Goal: Navigation & Orientation: Understand site structure

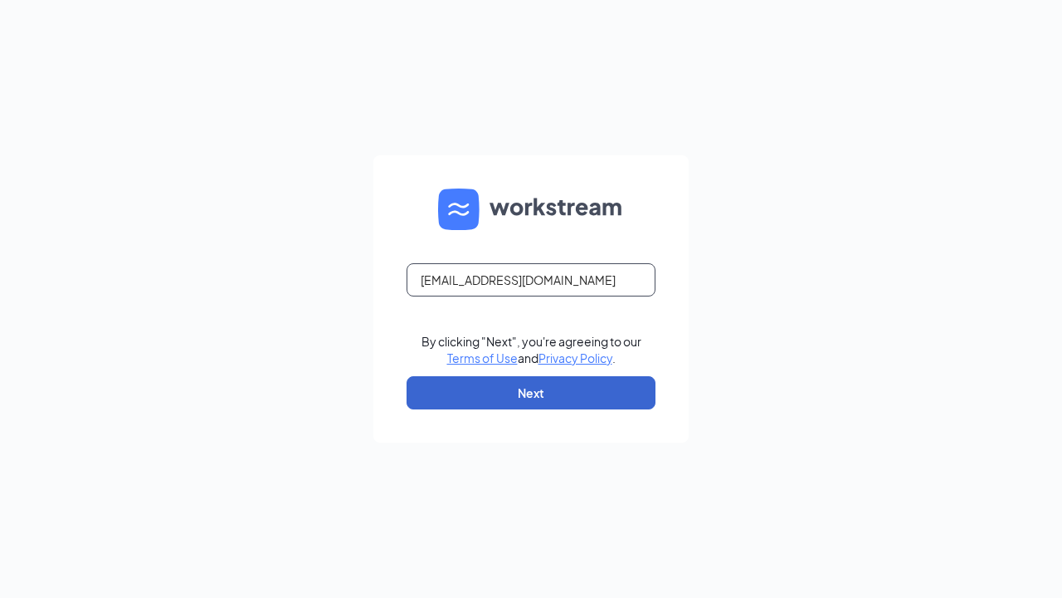
type input "[EMAIL_ADDRESS][DOMAIN_NAME]"
click at [531, 393] on button "Next" at bounding box center [531, 392] width 249 height 33
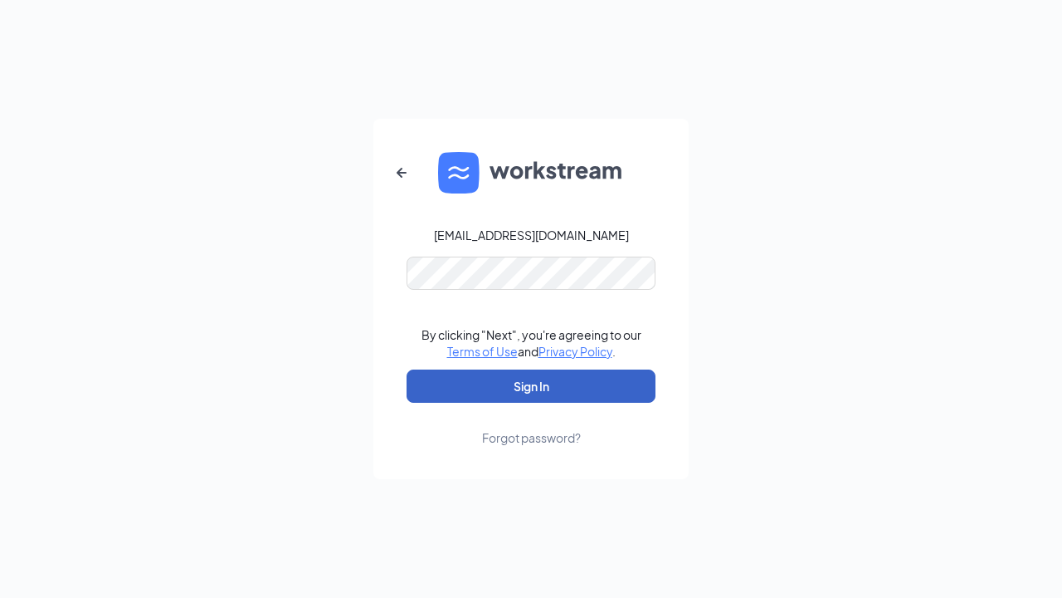
click at [531, 386] on button "Sign In" at bounding box center [531, 385] width 249 height 33
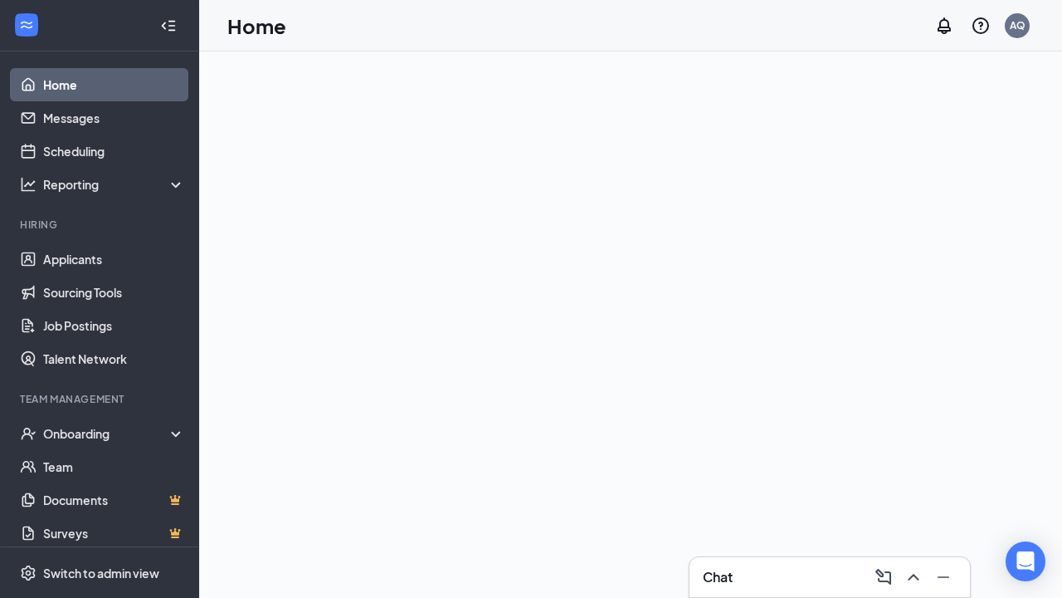
click at [99, 85] on link "Home" at bounding box center [114, 84] width 142 height 33
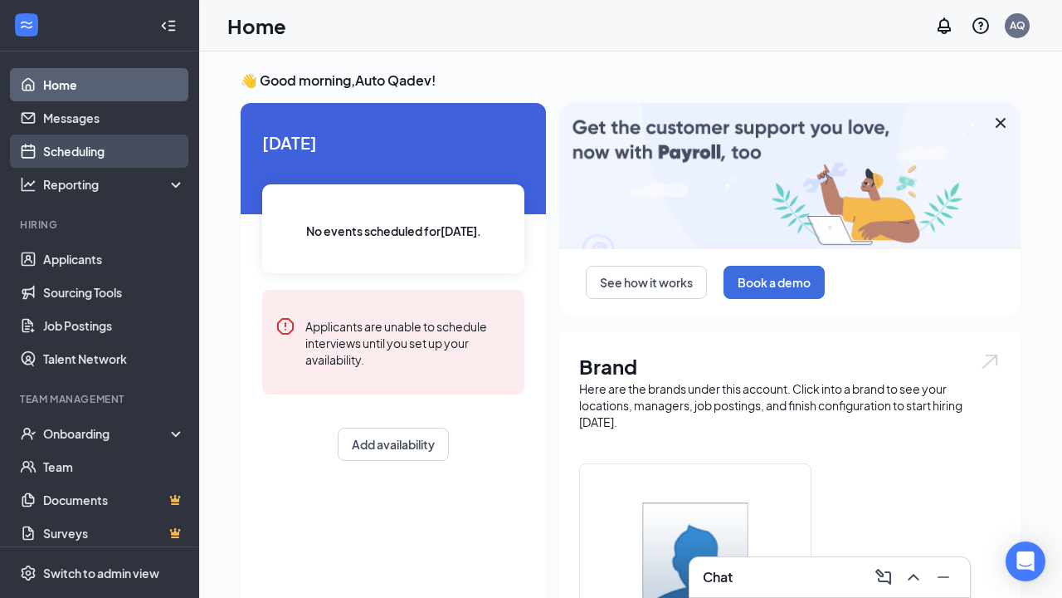
click at [99, 151] on link "Scheduling" at bounding box center [114, 150] width 142 height 33
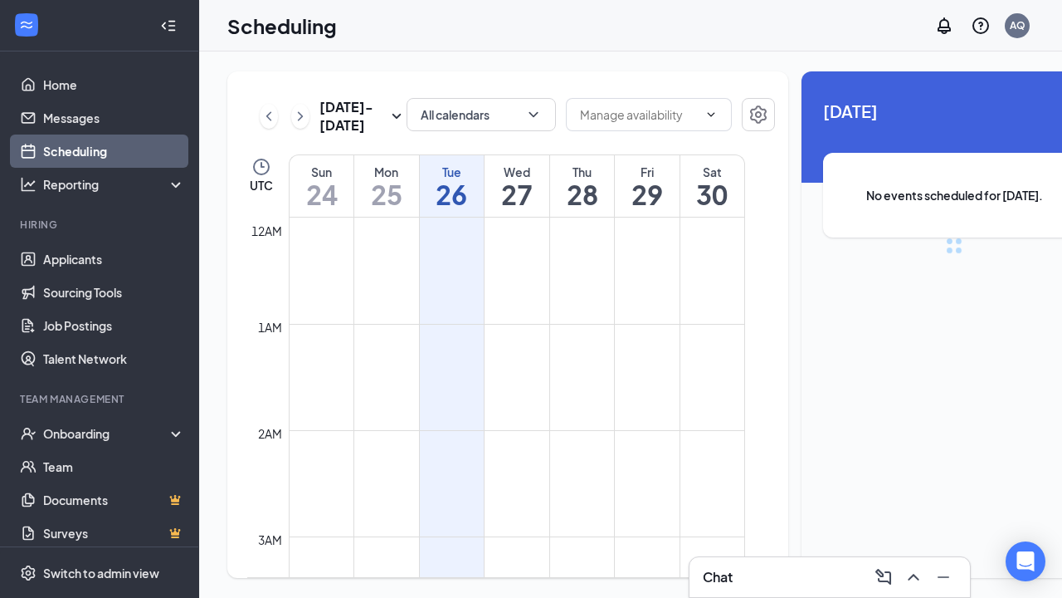
scroll to position [816, 0]
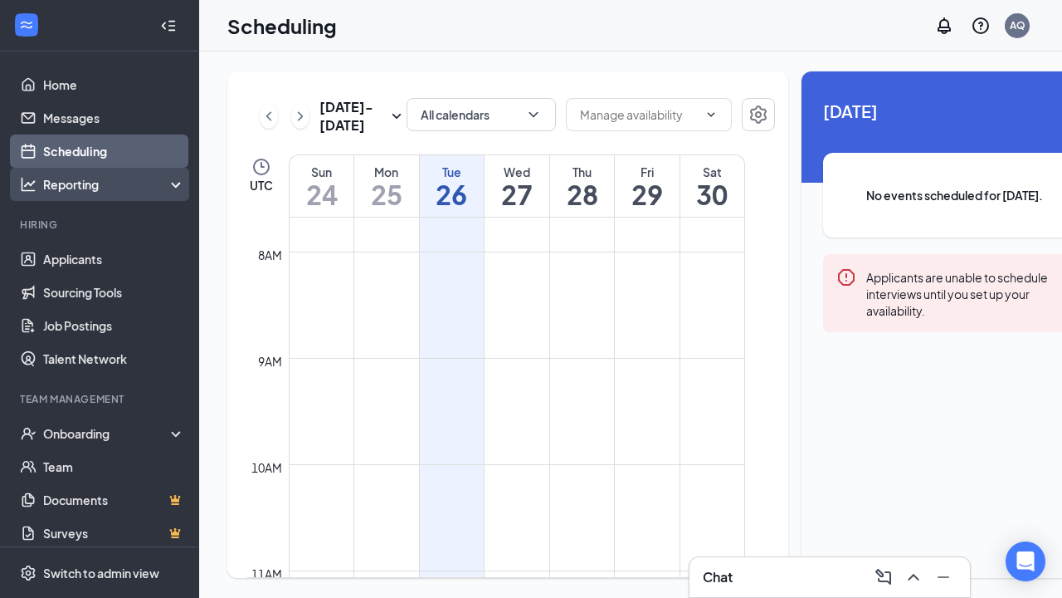
click at [99, 184] on div "Reporting" at bounding box center [114, 184] width 143 height 17
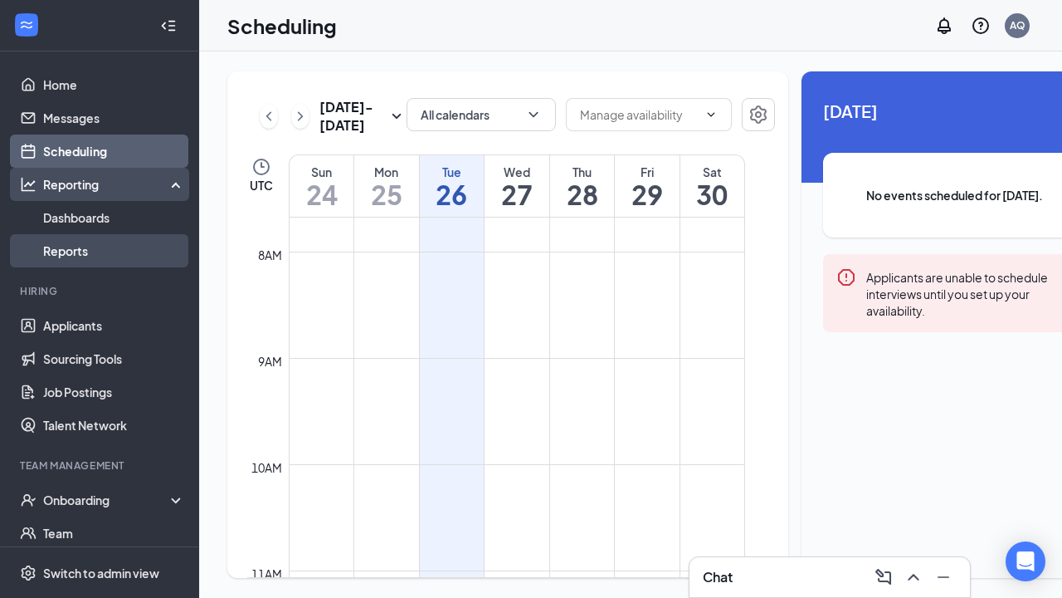
click at [99, 246] on link "Reports" at bounding box center [114, 250] width 142 height 33
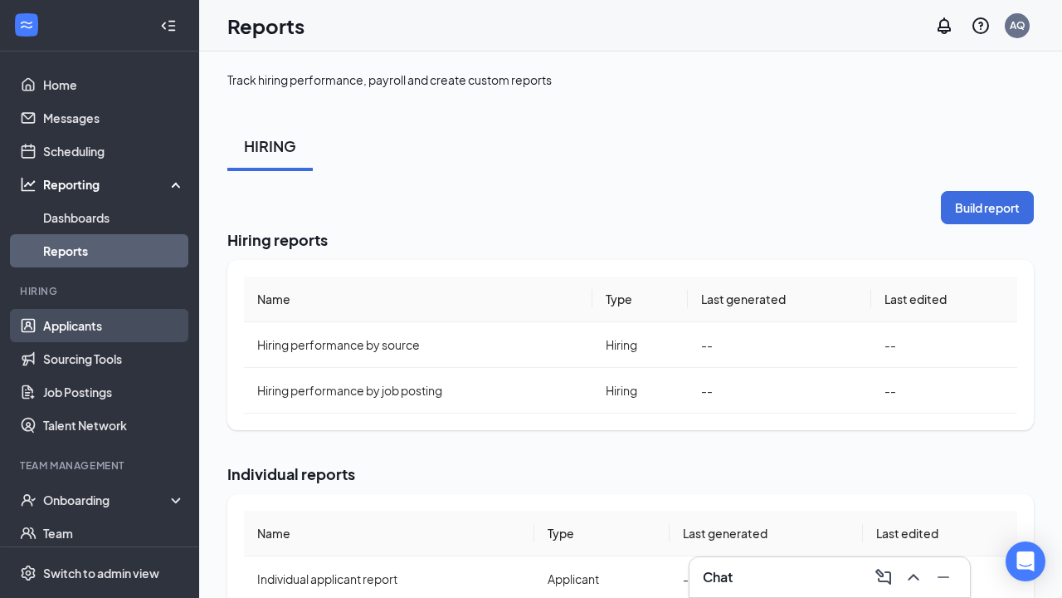
click at [99, 325] on link "Applicants" at bounding box center [114, 325] width 142 height 33
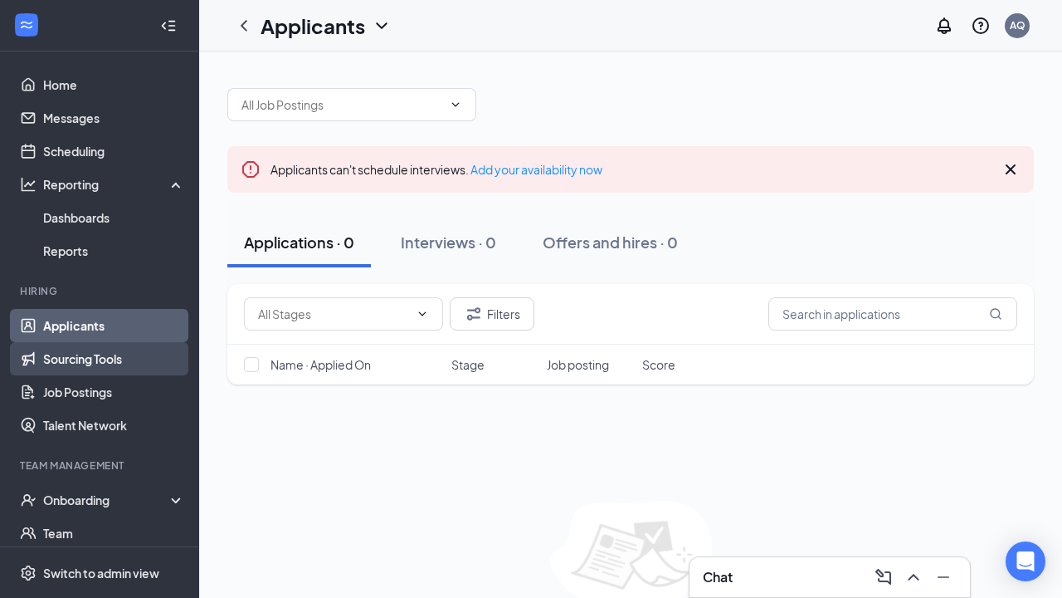
click at [99, 359] on link "Sourcing Tools" at bounding box center [114, 358] width 142 height 33
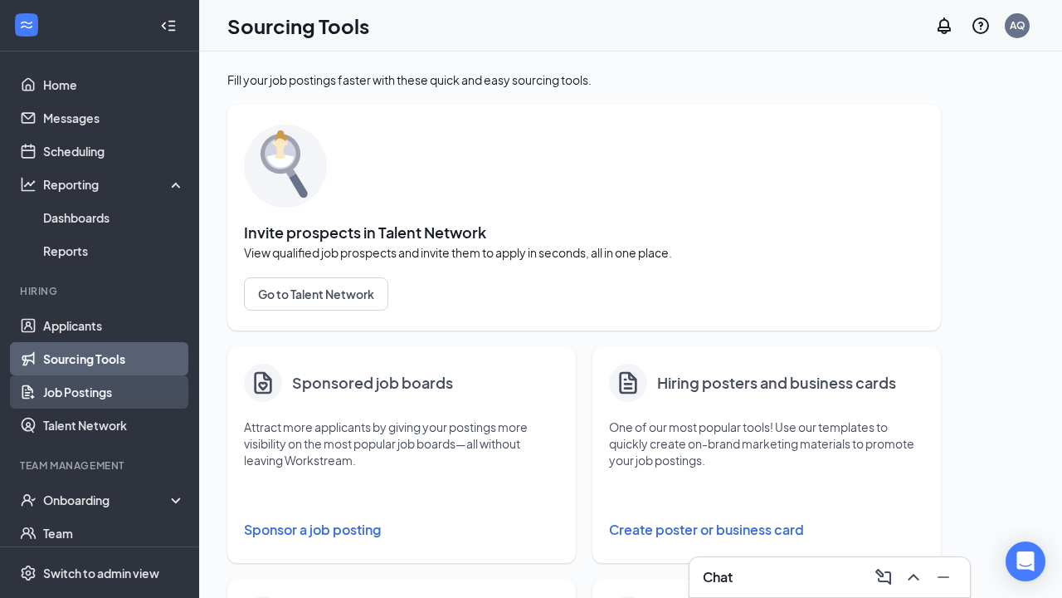
click at [99, 392] on link "Job Postings" at bounding box center [114, 391] width 142 height 33
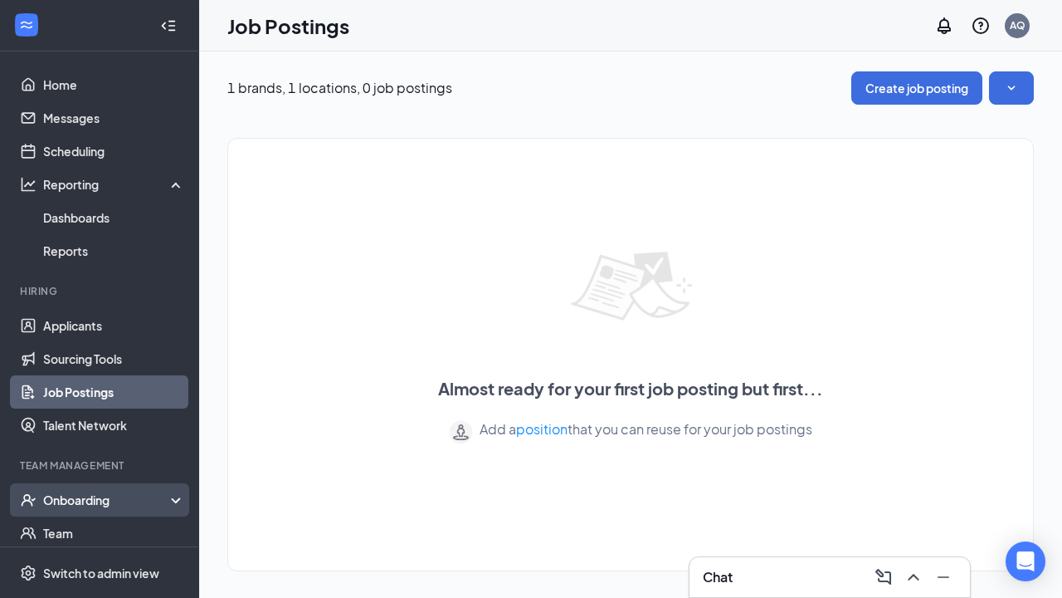
click at [107, 500] on div "Onboarding" at bounding box center [107, 499] width 128 height 17
click at [99, 533] on link "Overview" at bounding box center [114, 532] width 142 height 33
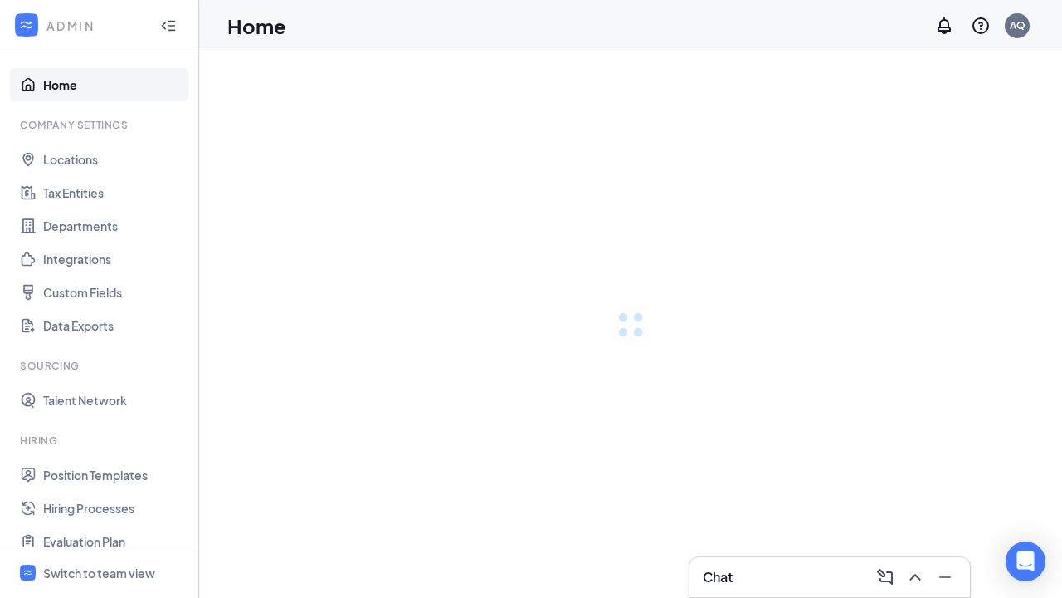
click at [99, 85] on link "Home" at bounding box center [114, 84] width 142 height 33
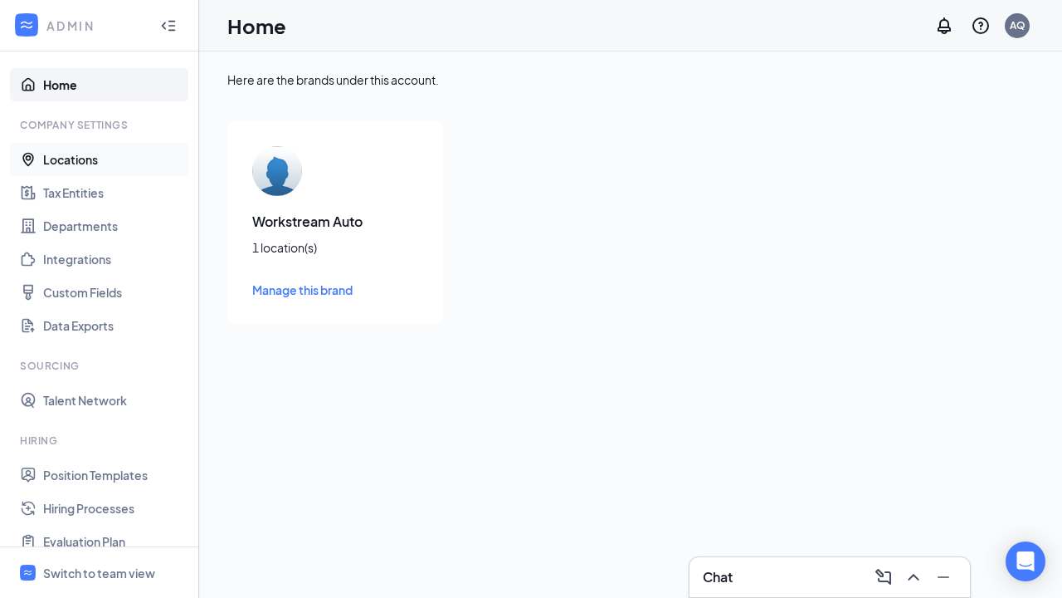
click at [99, 159] on link "Locations" at bounding box center [114, 159] width 142 height 33
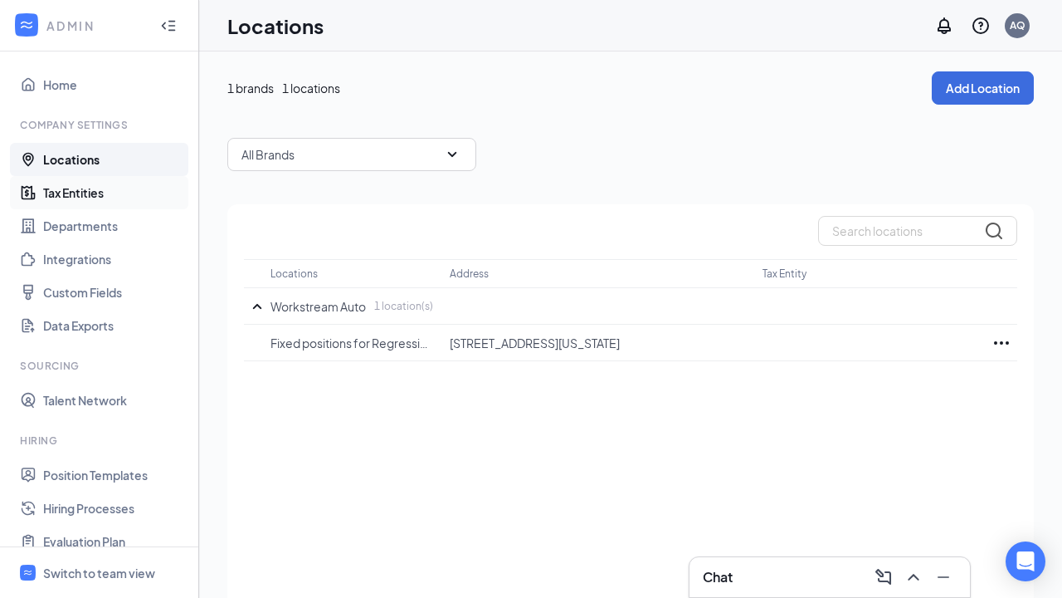
click at [99, 193] on link "Tax Entities" at bounding box center [114, 192] width 142 height 33
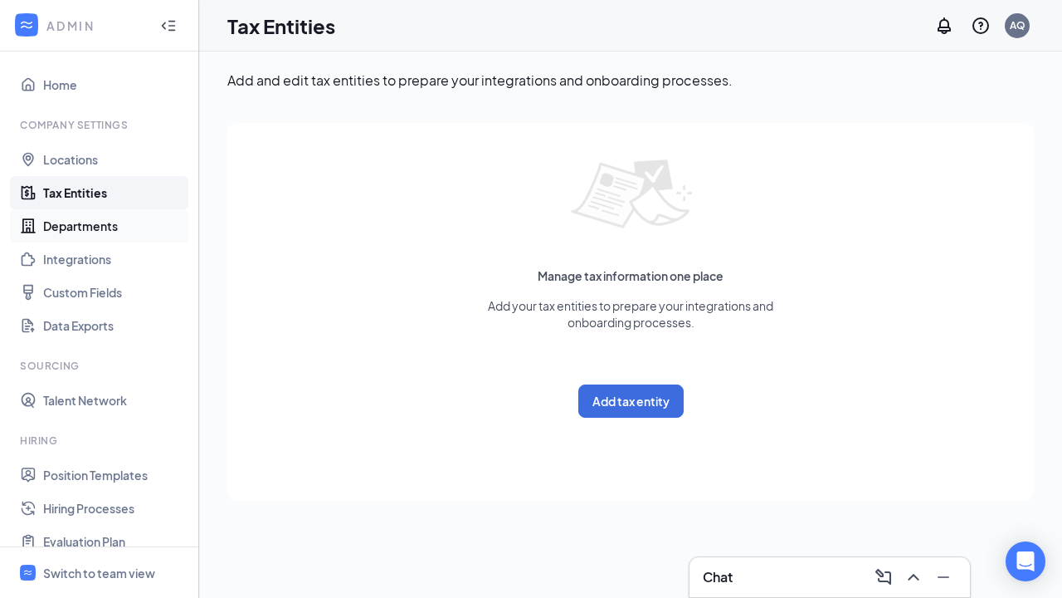
click at [99, 226] on link "Departments" at bounding box center [114, 225] width 142 height 33
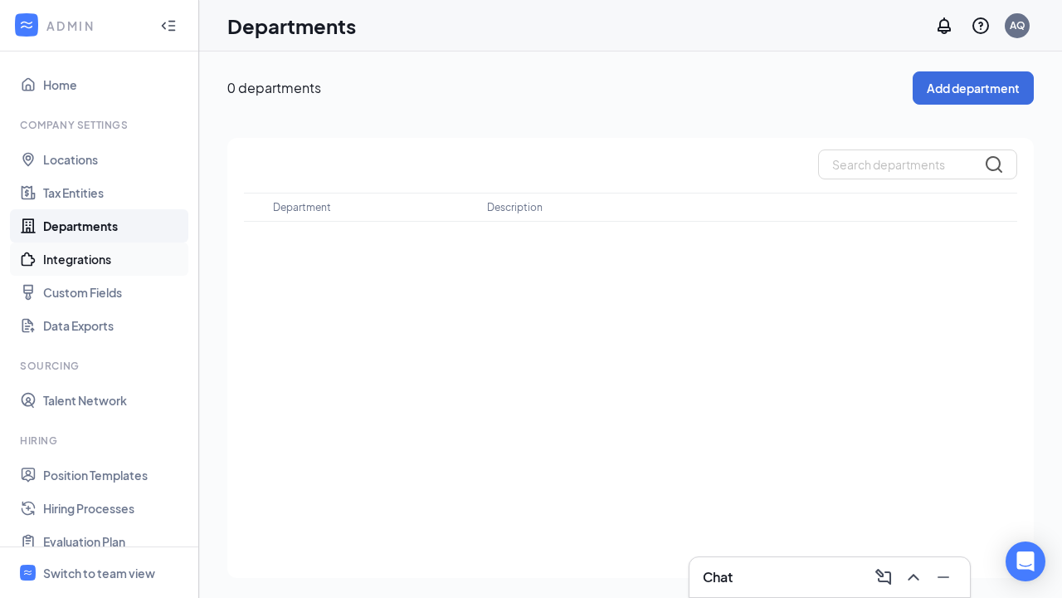
click at [99, 259] on link "Integrations" at bounding box center [114, 258] width 142 height 33
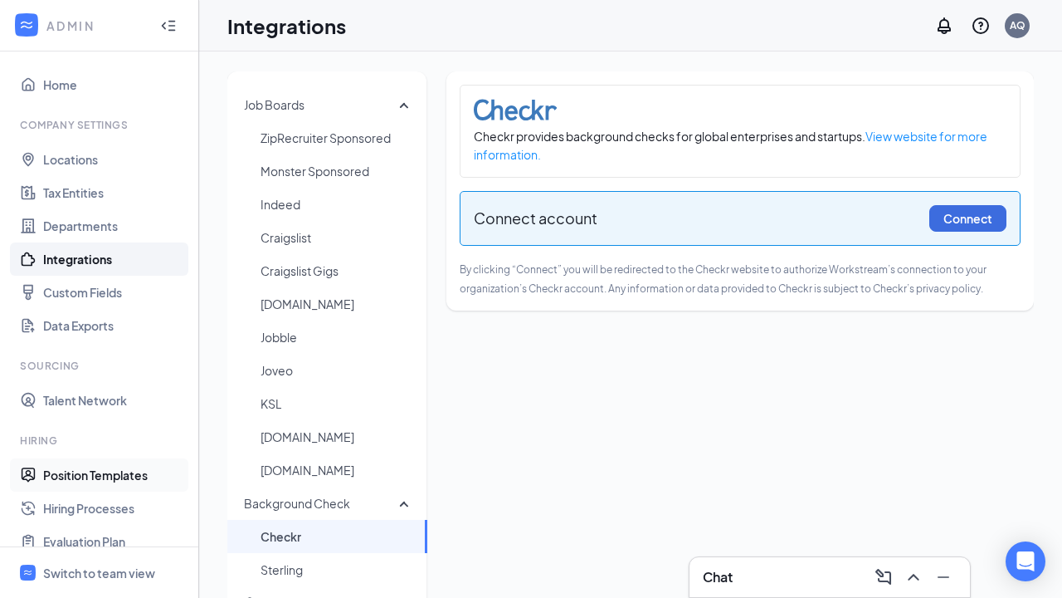
click at [99, 475] on link "Position Templates" at bounding box center [114, 474] width 142 height 33
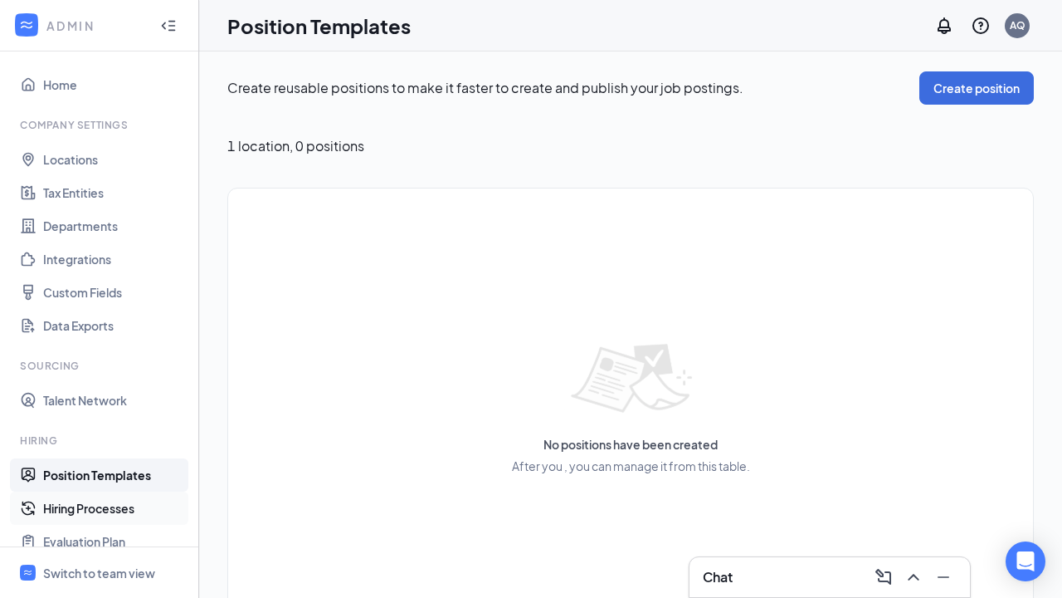
click at [99, 508] on link "Hiring Processes" at bounding box center [114, 507] width 142 height 33
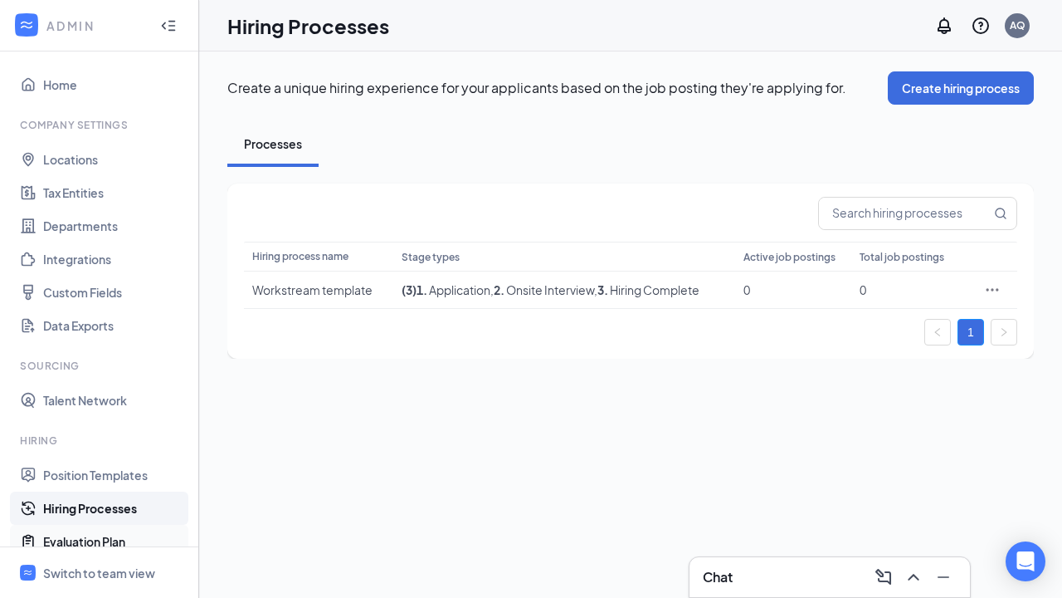
click at [99, 541] on link "Evaluation Plan" at bounding box center [114, 541] width 142 height 33
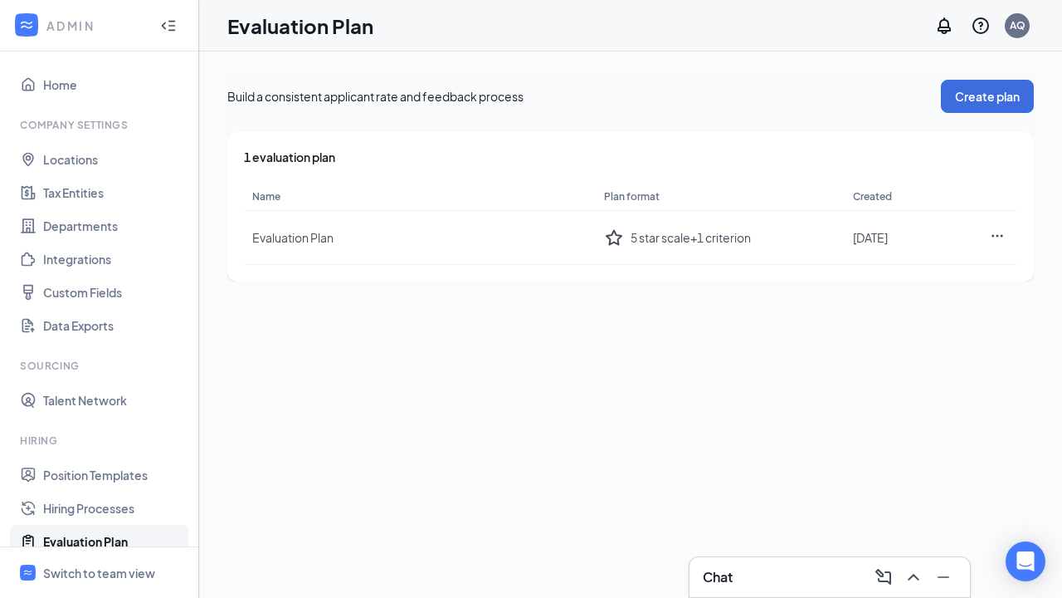
click at [99, 558] on link "Reapplications" at bounding box center [114, 574] width 142 height 33
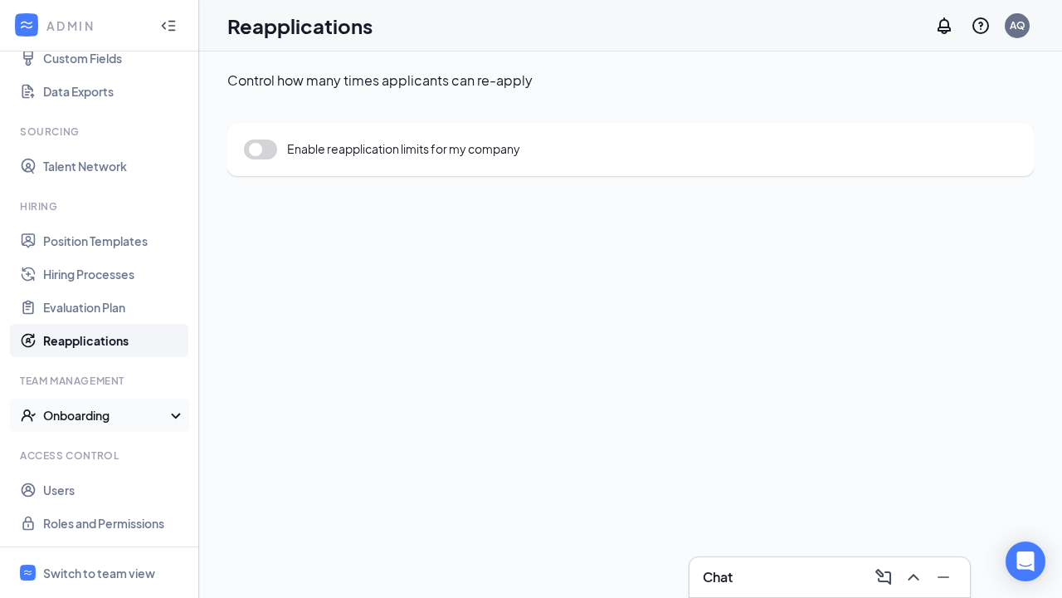
click at [99, 415] on div "Onboarding" at bounding box center [107, 415] width 128 height 17
click at [99, 448] on link "Onboarding Processes" at bounding box center [114, 448] width 142 height 33
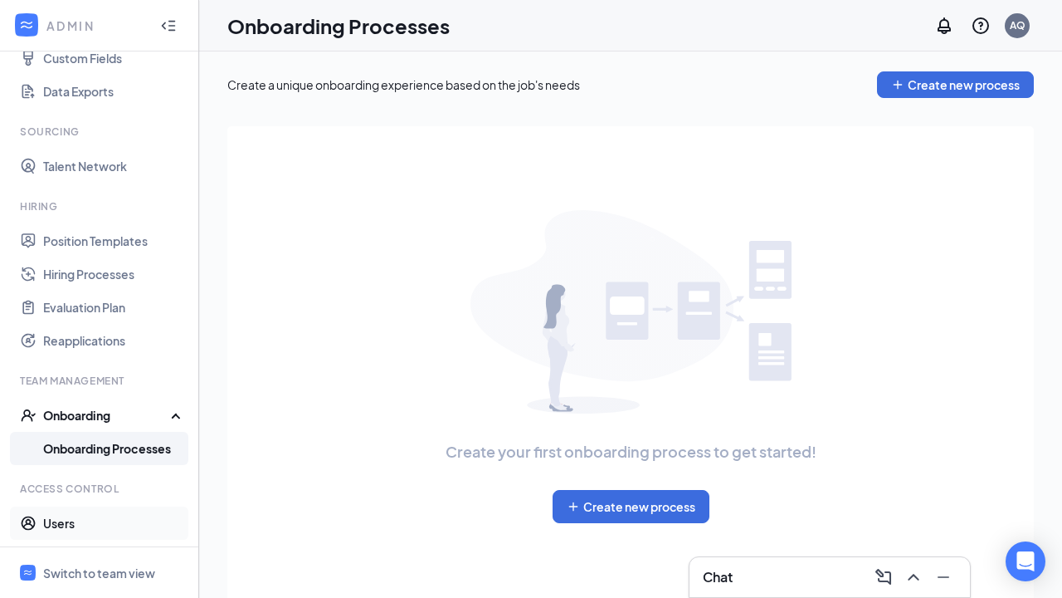
click at [99, 523] on link "Users" at bounding box center [114, 522] width 142 height 33
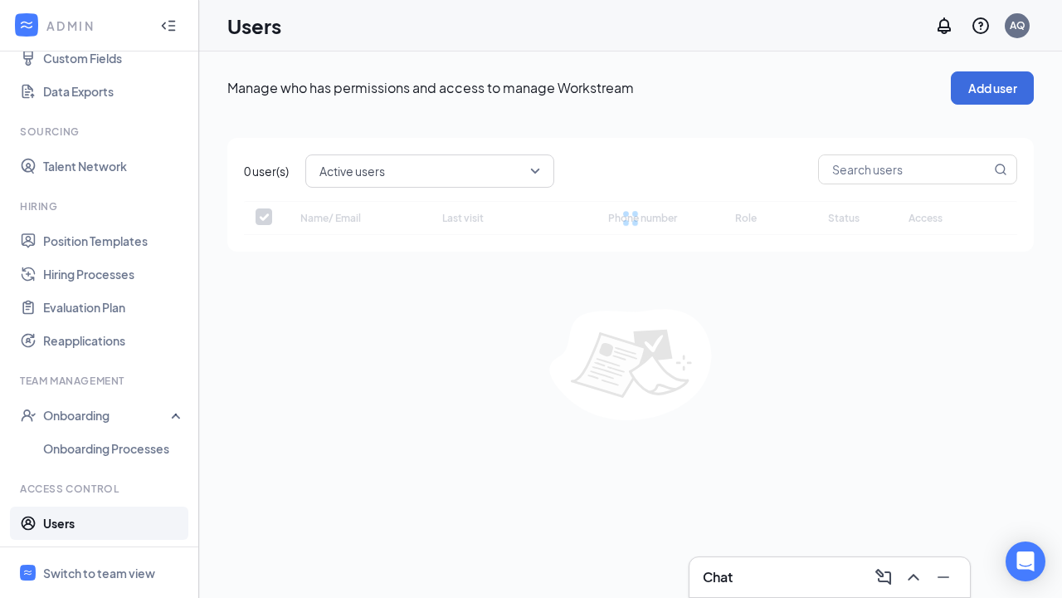
checkbox input "false"
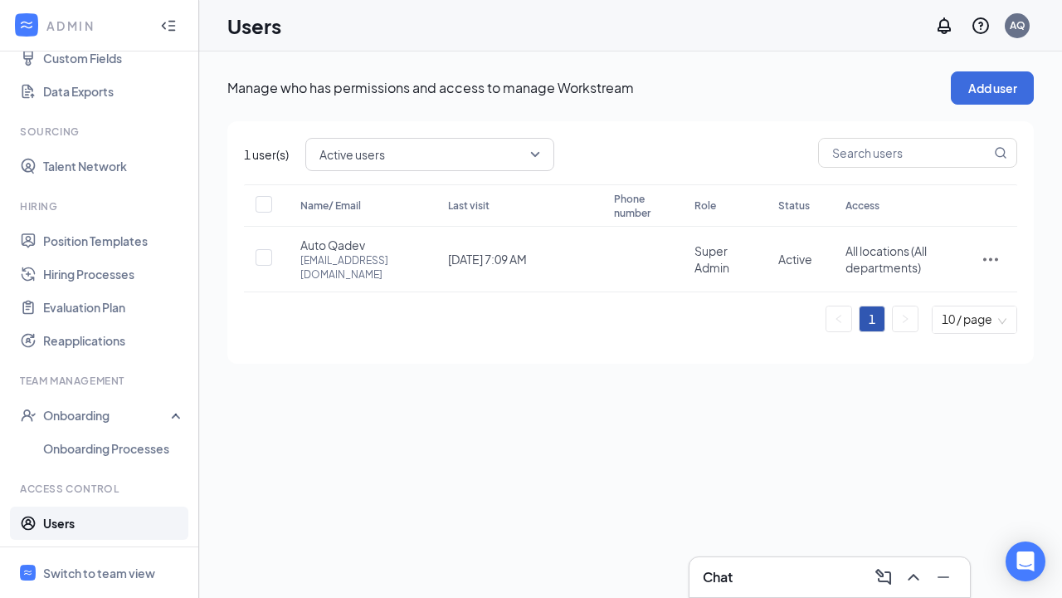
scroll to position [267, 0]
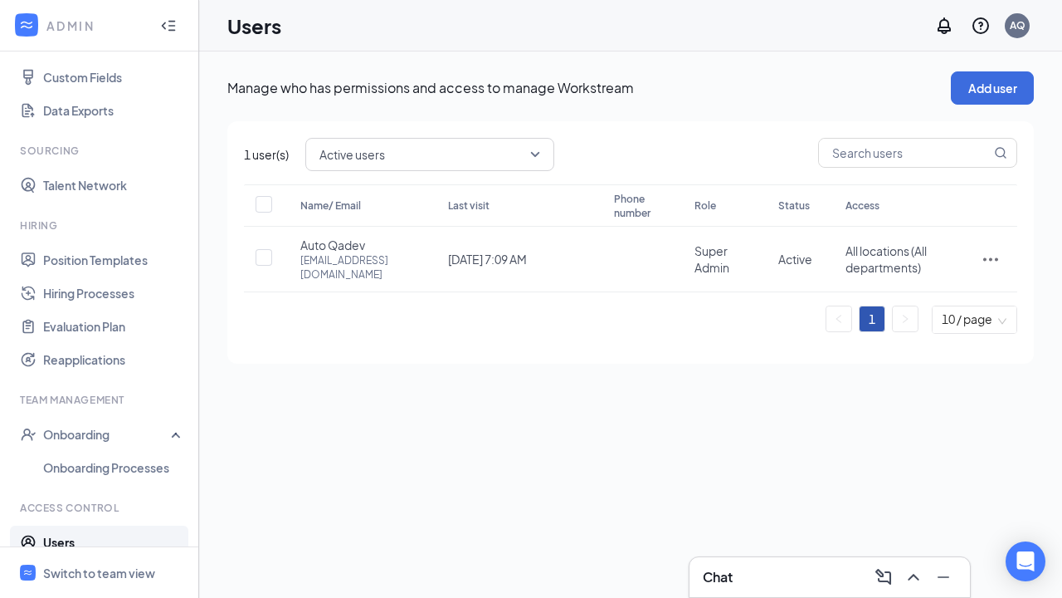
click at [99, 559] on link "Roles and Permissions" at bounding box center [114, 575] width 142 height 33
